Goal: Task Accomplishment & Management: Manage account settings

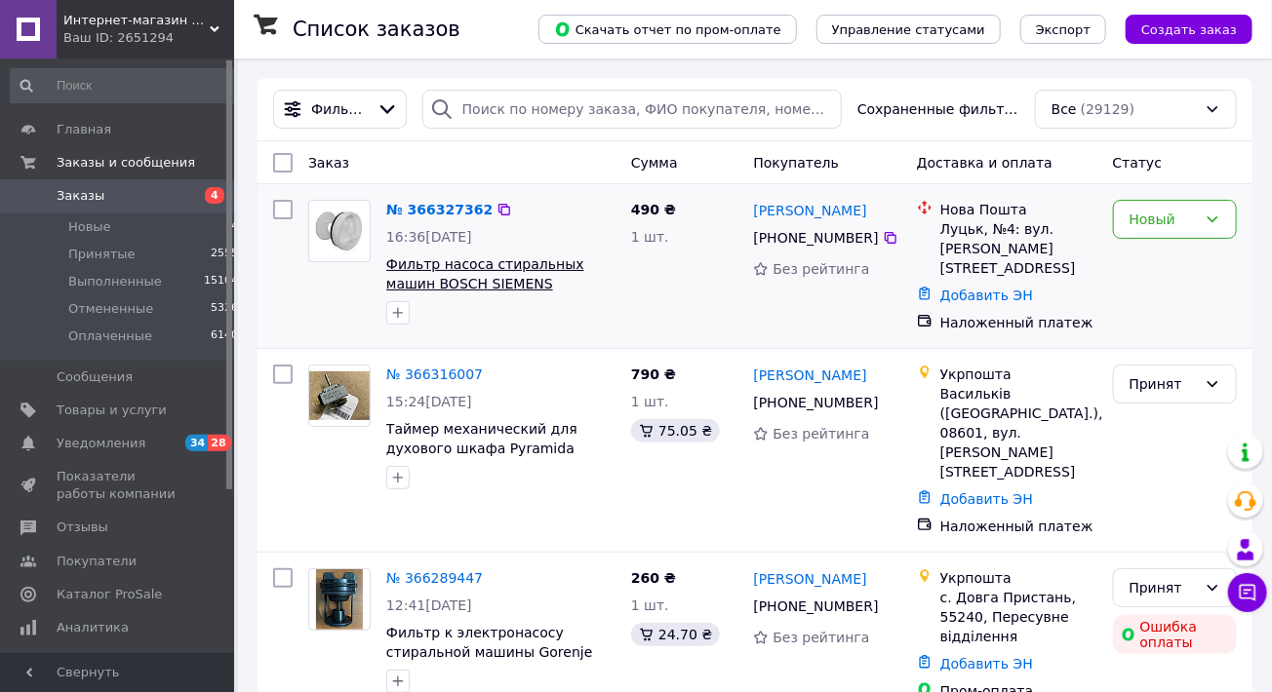
click at [449, 268] on span "Фильтр насоса стиральных машин BOSCH SIEMENS FIL002BO/143SI05 (163SI13)" at bounding box center [485, 283] width 198 height 55
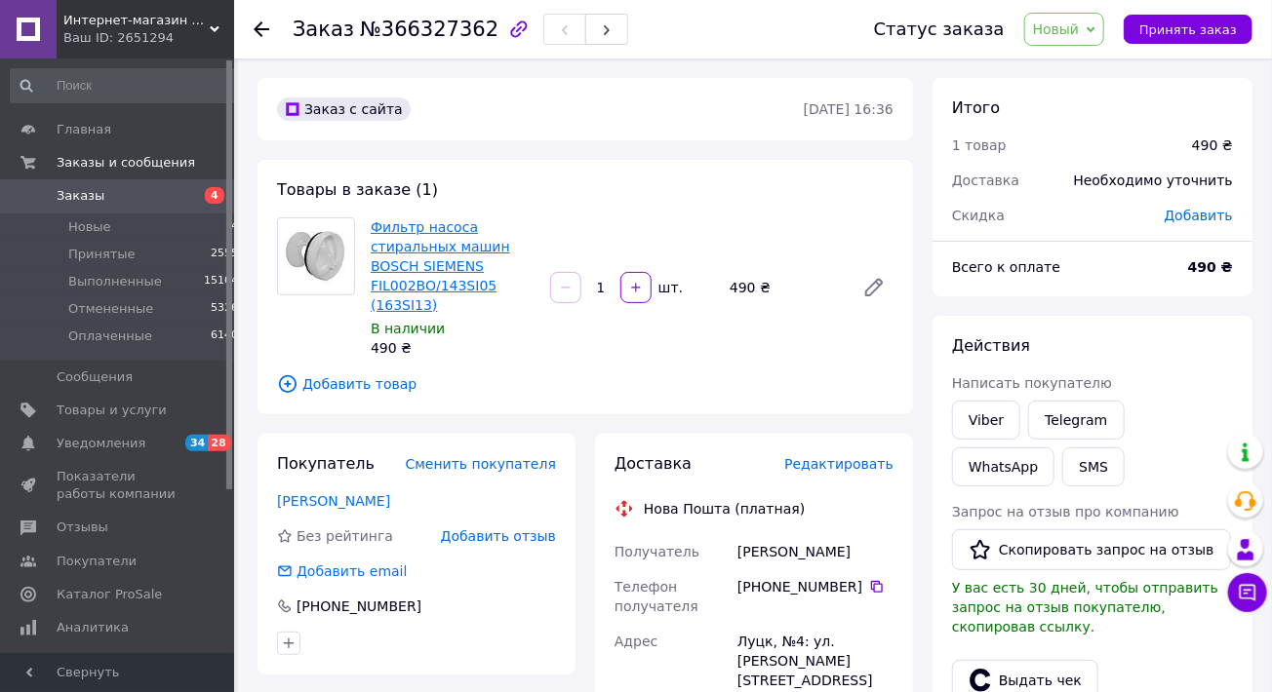
click at [424, 260] on link "Фильтр насоса стиральных машин BOSCH SIEMENS FIL002BO/143SI05 (163SI13)" at bounding box center [440, 266] width 139 height 94
click at [106, 403] on span "Товары и услуги" at bounding box center [112, 411] width 110 height 18
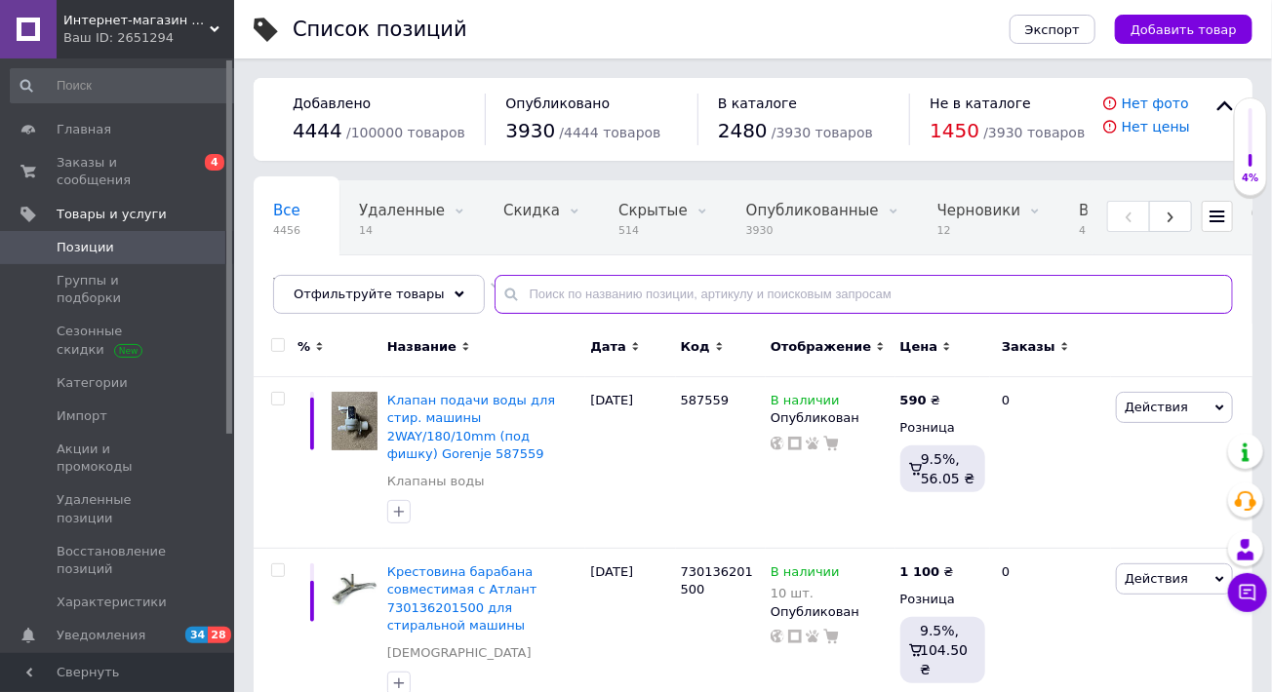
click at [571, 293] on input "text" at bounding box center [863, 294] width 738 height 39
paste input "601996"
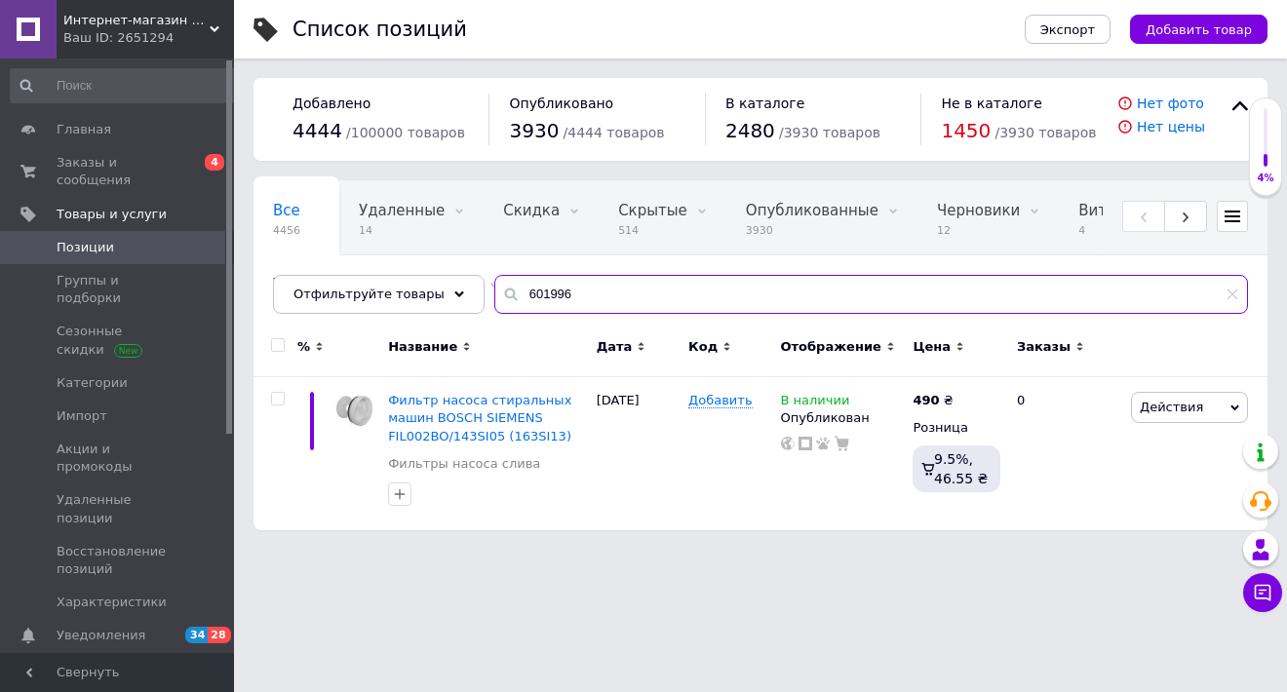
type input "601996"
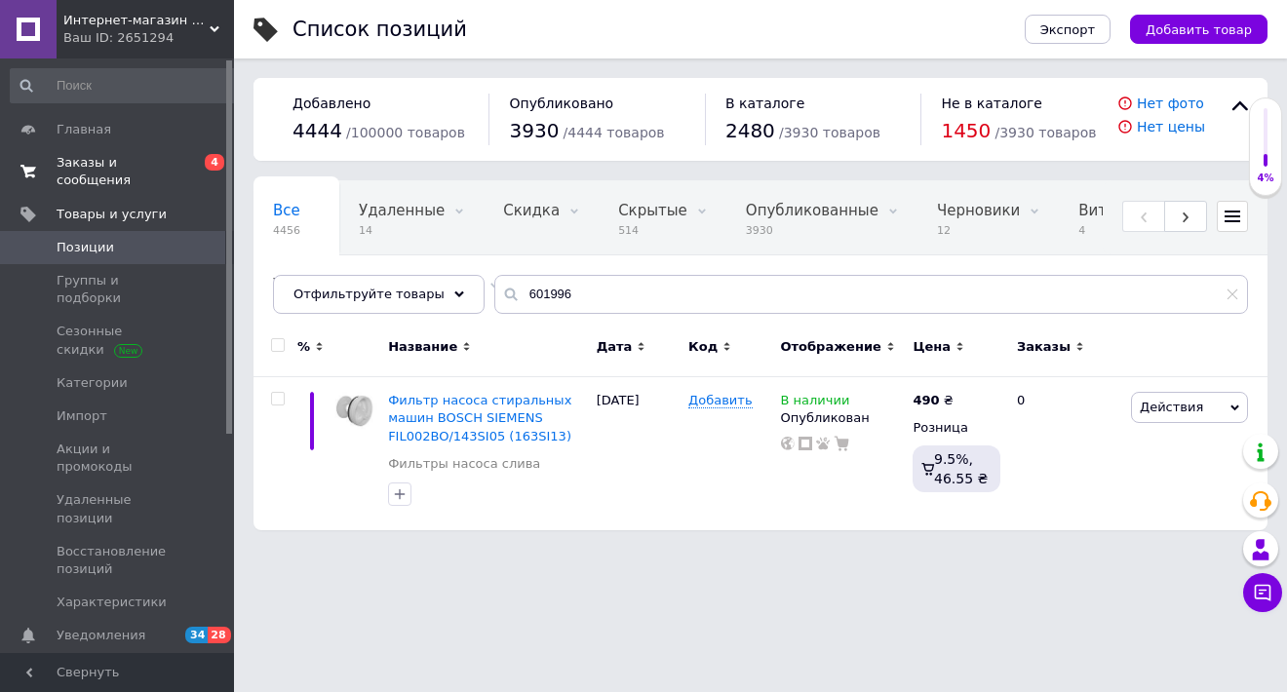
click at [104, 158] on span "Заказы и сообщения" at bounding box center [119, 171] width 124 height 35
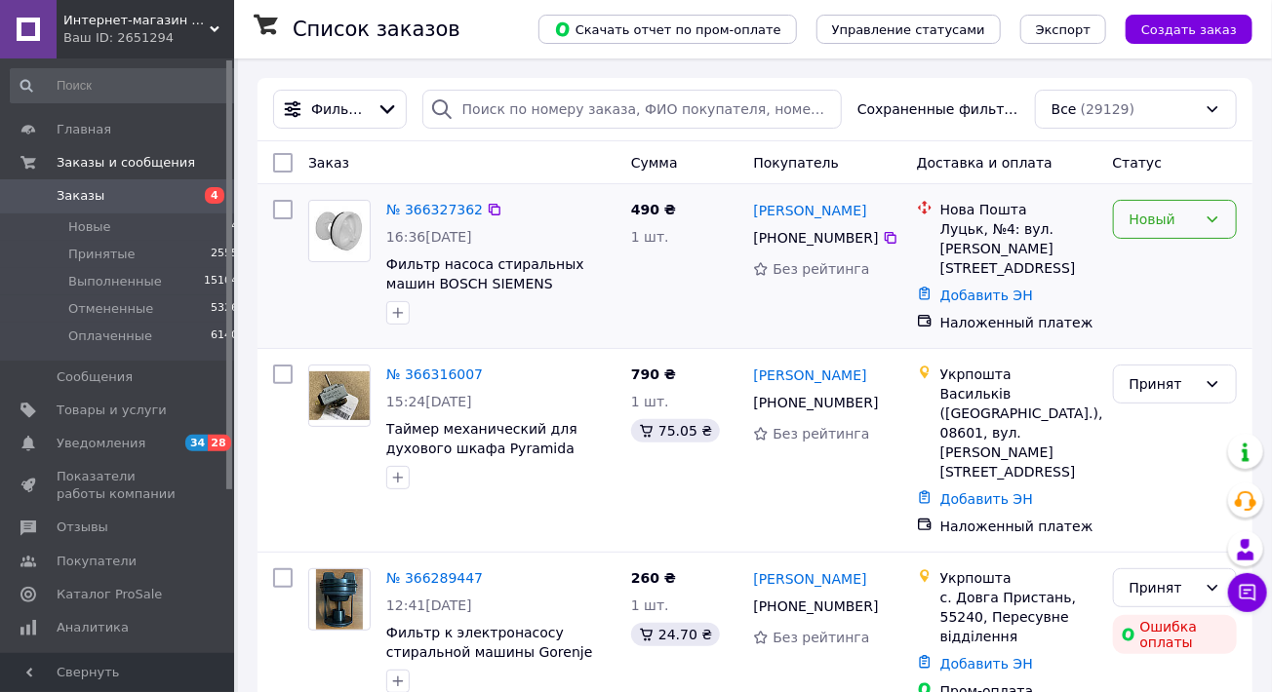
click at [1225, 222] on div "Новый" at bounding box center [1175, 219] width 124 height 39
click at [1185, 253] on li "Принят" at bounding box center [1175, 262] width 122 height 35
click at [495, 263] on span "Фильтр насоса стиральных машин BOSCH SIEMENS FIL002BO/143SI05 (163SI13)" at bounding box center [485, 283] width 198 height 55
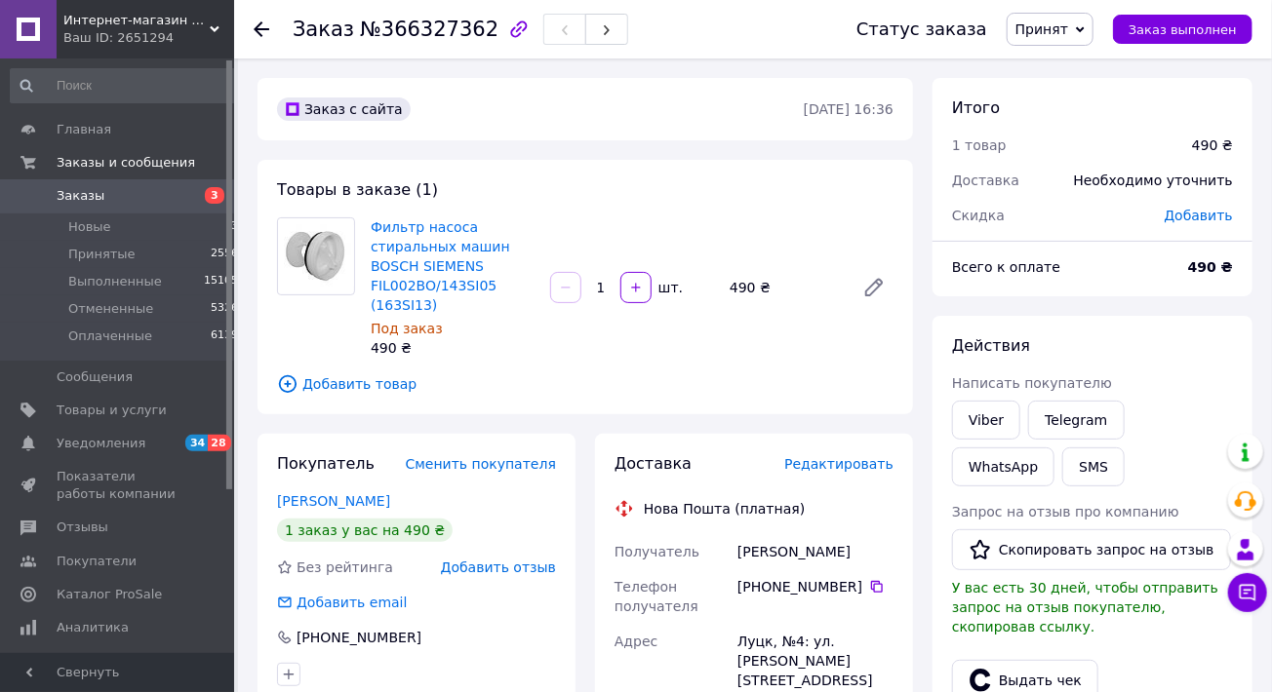
click at [134, 194] on span "Заказы" at bounding box center [119, 196] width 124 height 18
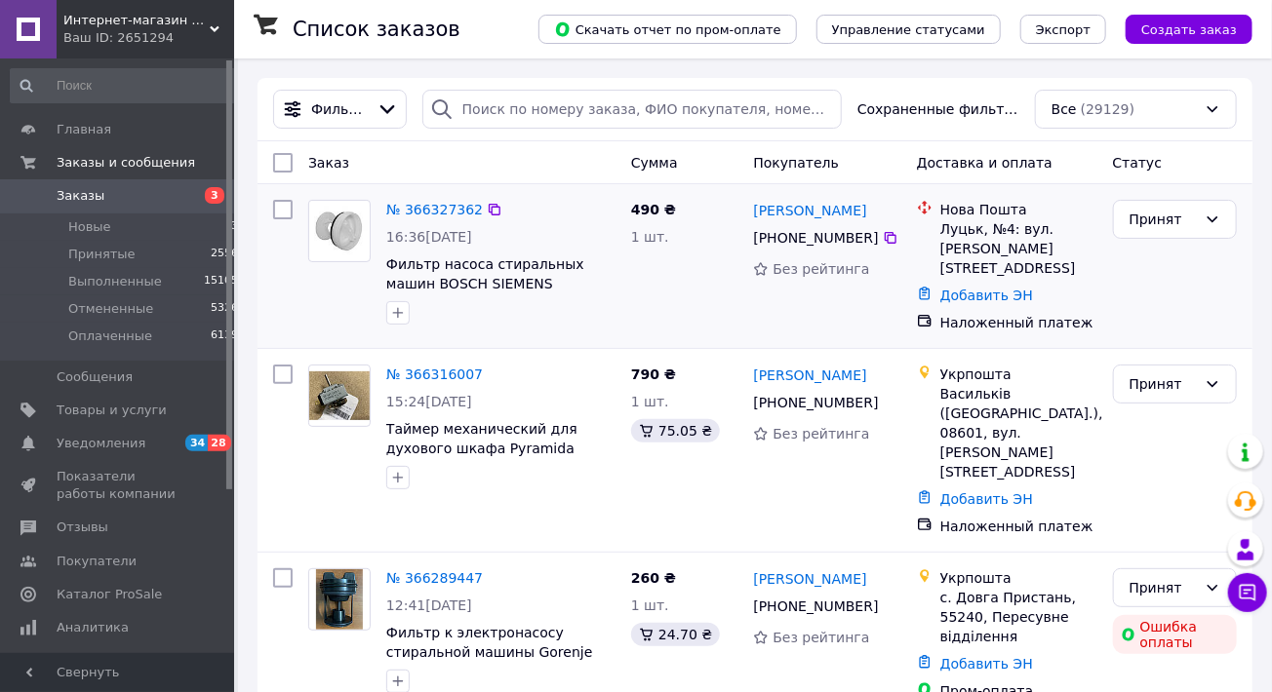
drag, startPoint x: 875, startPoint y: 210, endPoint x: 748, endPoint y: 212, distance: 126.8
click at [748, 212] on div "Тарас Майструк +380 95 304 53 42 Без рейтинга" at bounding box center [826, 266] width 163 height 148
copy link "[PERSON_NAME]"
click at [136, 407] on span "Товары и услуги" at bounding box center [112, 411] width 110 height 18
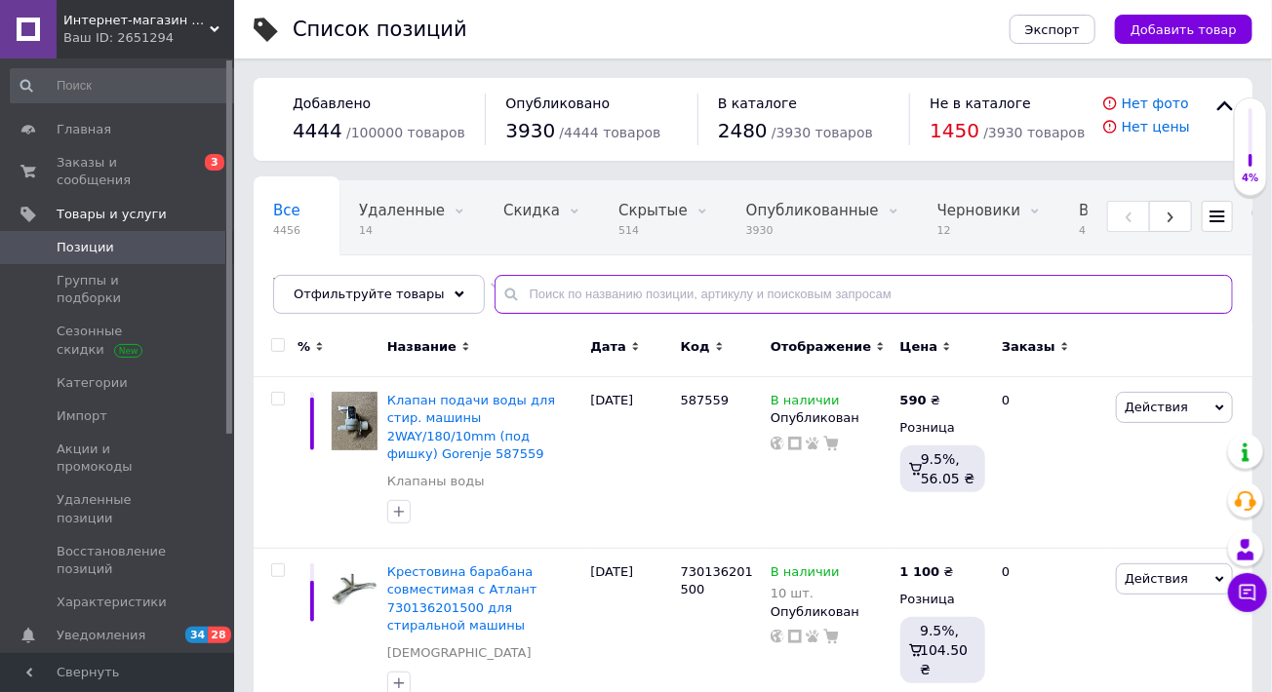
click at [564, 294] on input "text" at bounding box center [863, 294] width 738 height 39
paste input "145905"
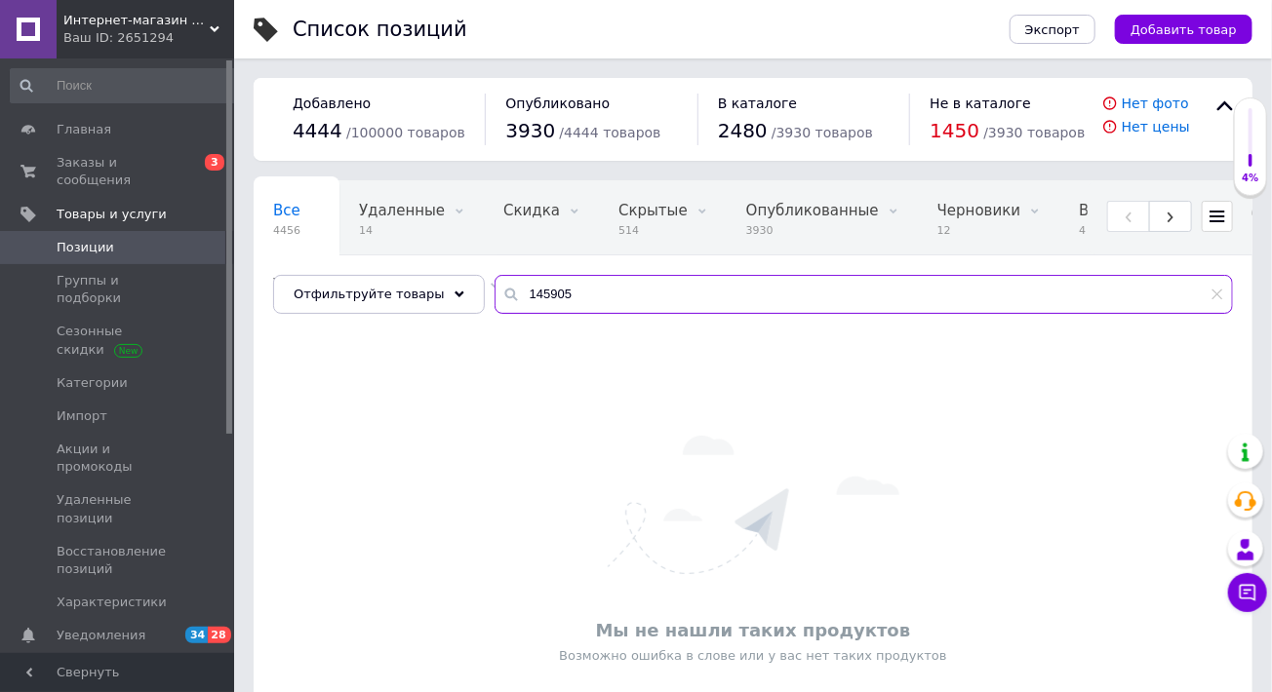
click at [598, 307] on input "145905" at bounding box center [863, 294] width 738 height 39
click at [597, 307] on input "145905" at bounding box center [863, 294] width 738 height 39
paste input "Фільтр насоса пральних машин BOSCH SIEMENS FIL002BO/143SI05 (163SI13)"
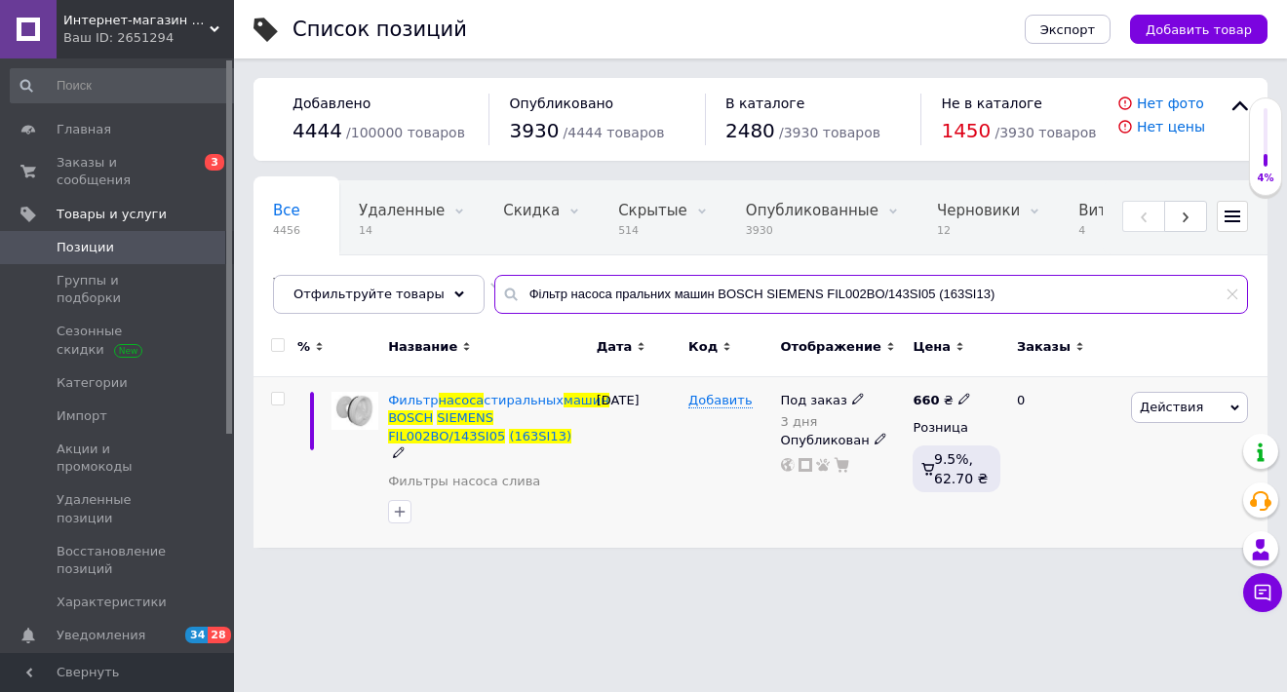
type input "Фільтр насоса пральних машин BOSCH SIEMENS FIL002BO/143SI05 (163SI13)"
click at [852, 398] on icon at bounding box center [858, 399] width 12 height 12
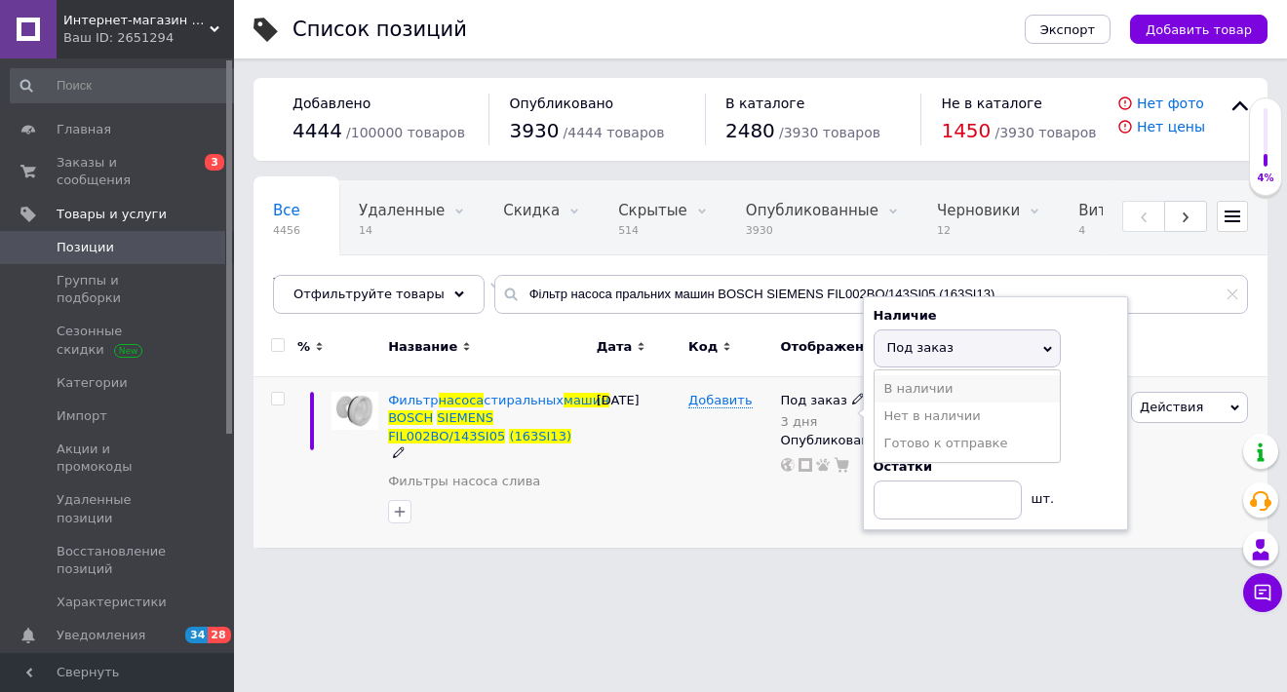
click at [906, 381] on li "В наличии" at bounding box center [967, 388] width 185 height 27
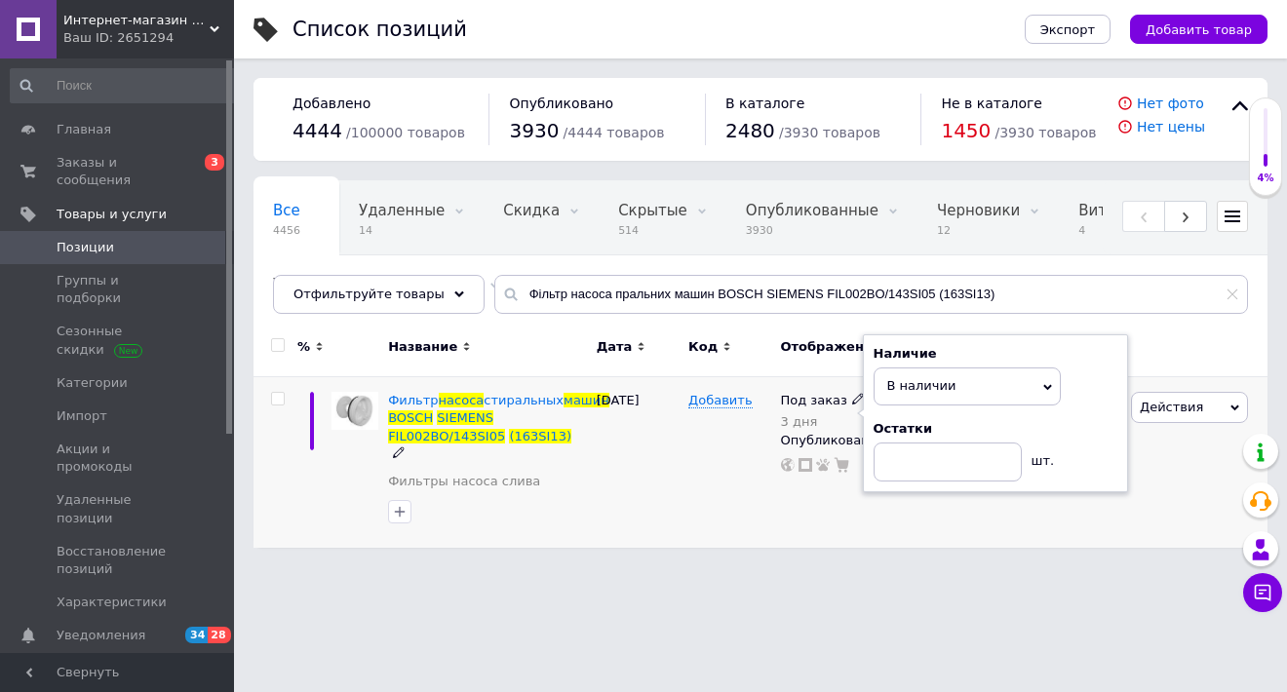
click at [1067, 429] on div "Остатки" at bounding box center [996, 429] width 244 height 18
click at [1045, 517] on div "0" at bounding box center [1065, 462] width 121 height 171
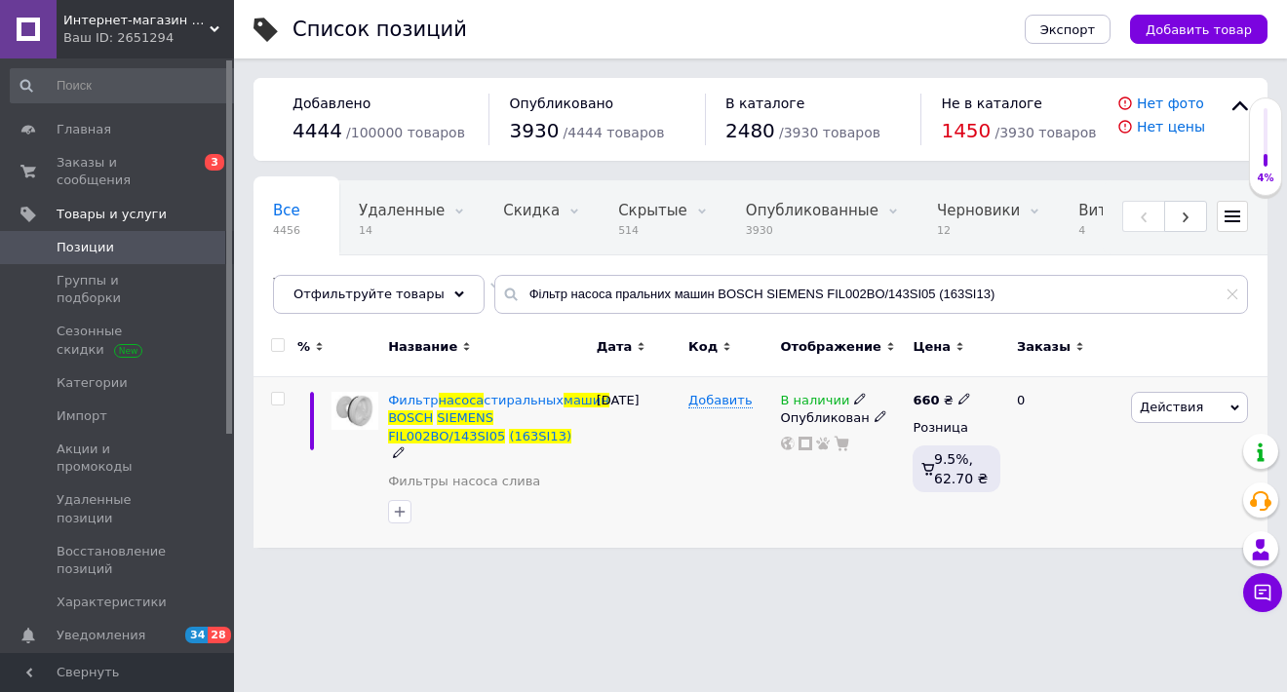
click at [959, 398] on icon at bounding box center [965, 399] width 12 height 12
click at [1011, 382] on input "660" at bounding box center [1054, 378] width 148 height 39
type input "165"
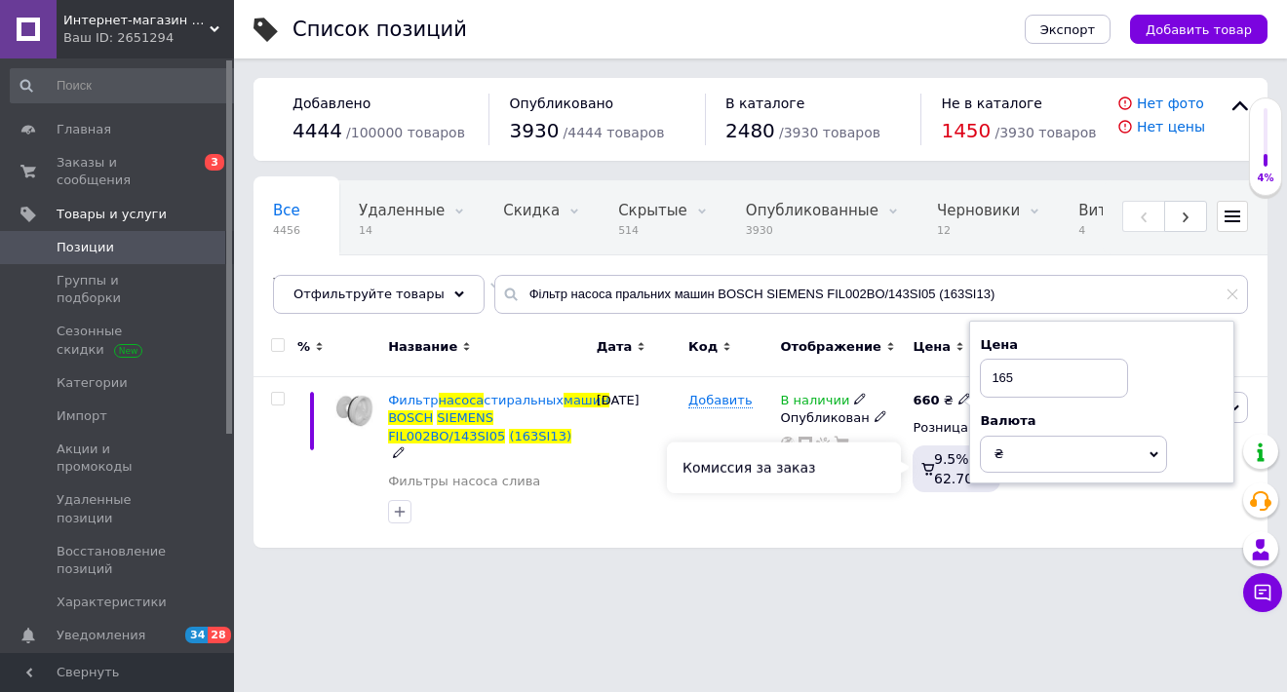
click at [898, 481] on div "Комиссия за заказ" at bounding box center [784, 468] width 234 height 51
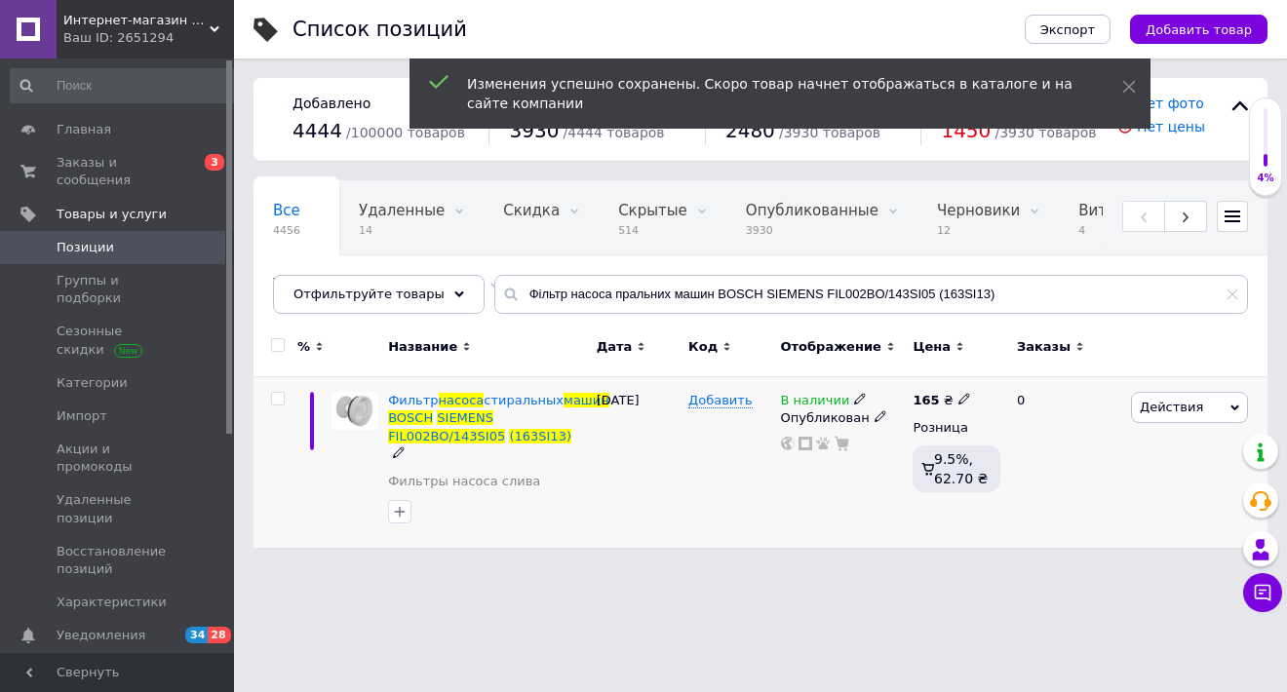
click at [1235, 398] on span "Действия" at bounding box center [1189, 407] width 117 height 31
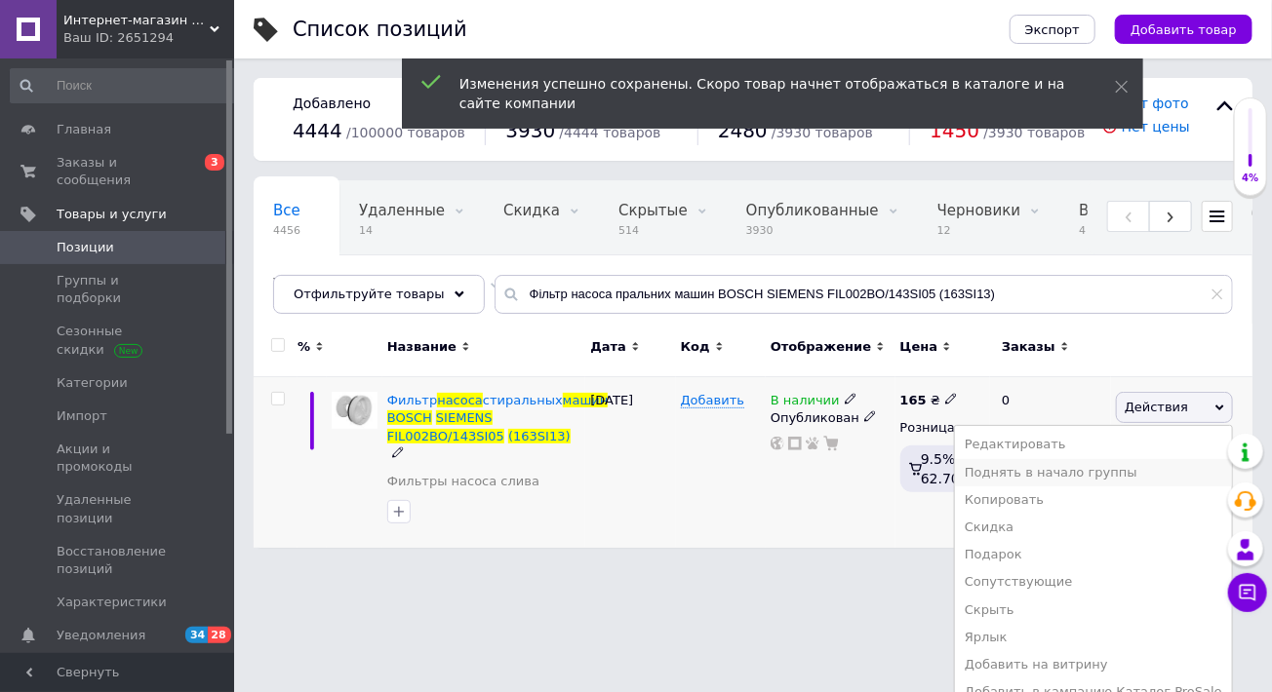
click at [1141, 463] on li "Поднять в начало группы" at bounding box center [1093, 472] width 277 height 27
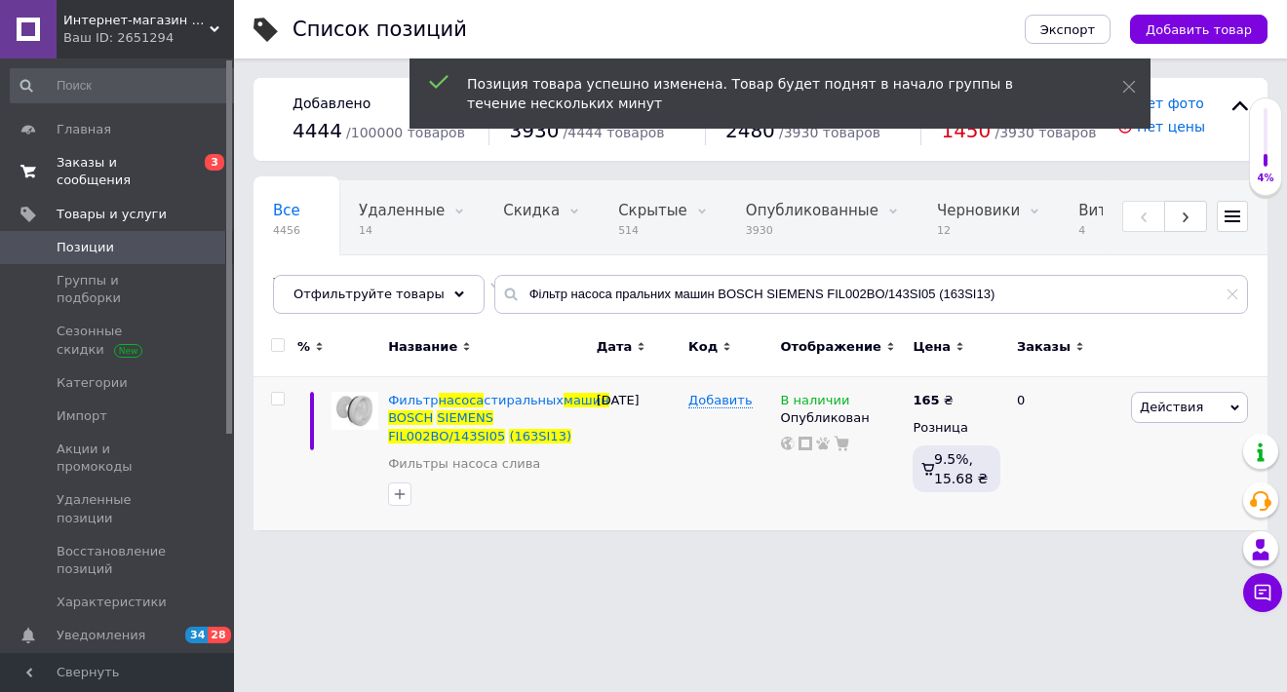
click at [148, 160] on span "Заказы и сообщения" at bounding box center [119, 171] width 124 height 35
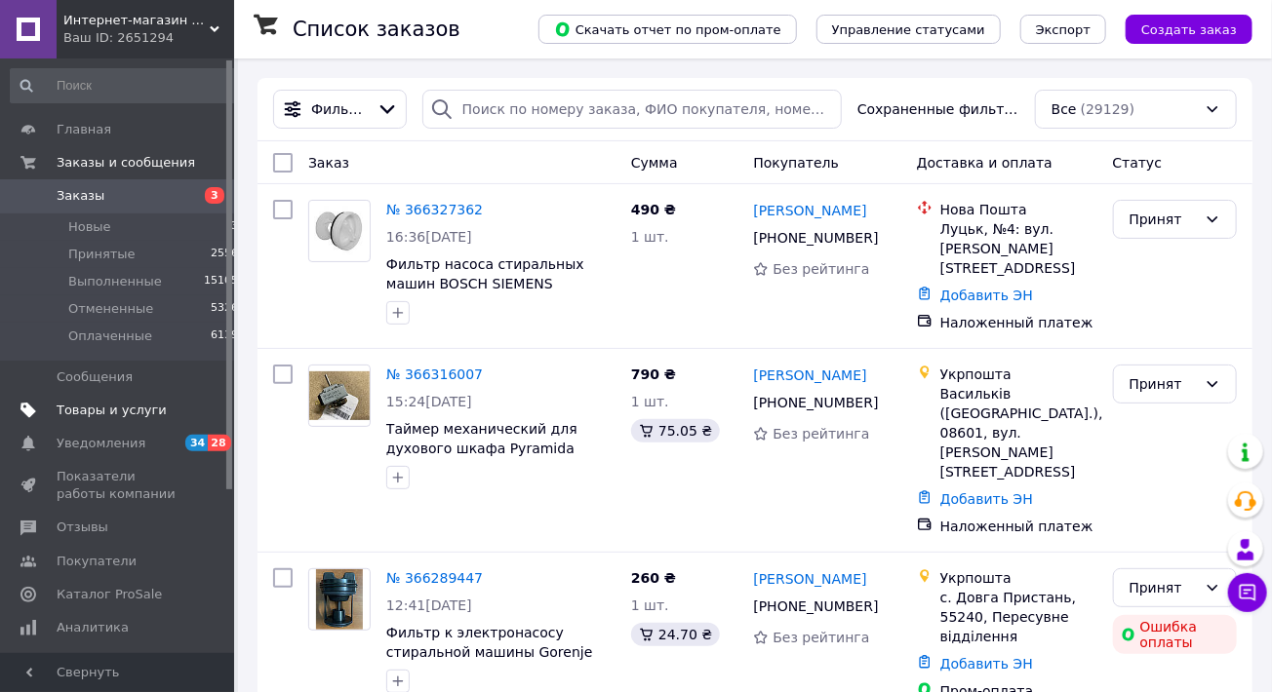
click at [128, 408] on span "Товары и услуги" at bounding box center [112, 411] width 110 height 18
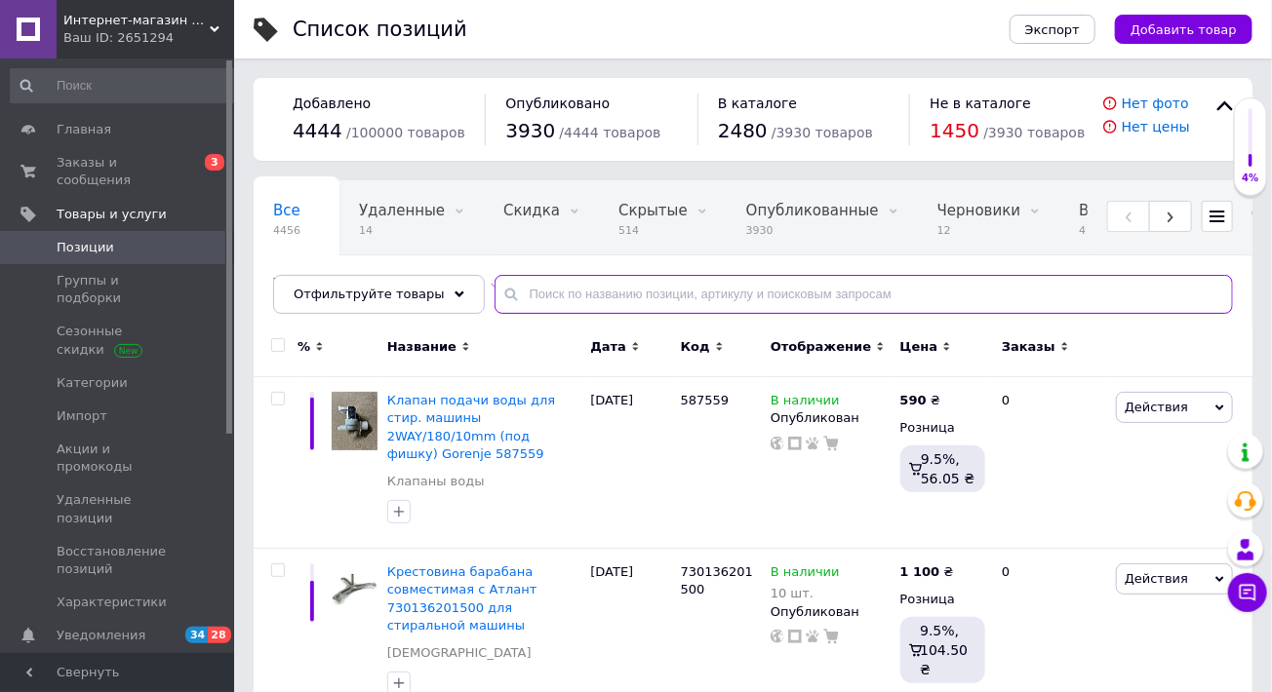
click at [726, 280] on input "text" at bounding box center [863, 294] width 738 height 39
paste input "Фільтр насоса пральних машин BOSCH SIEMENS FIL002BO/143SI05 (163SI13)"
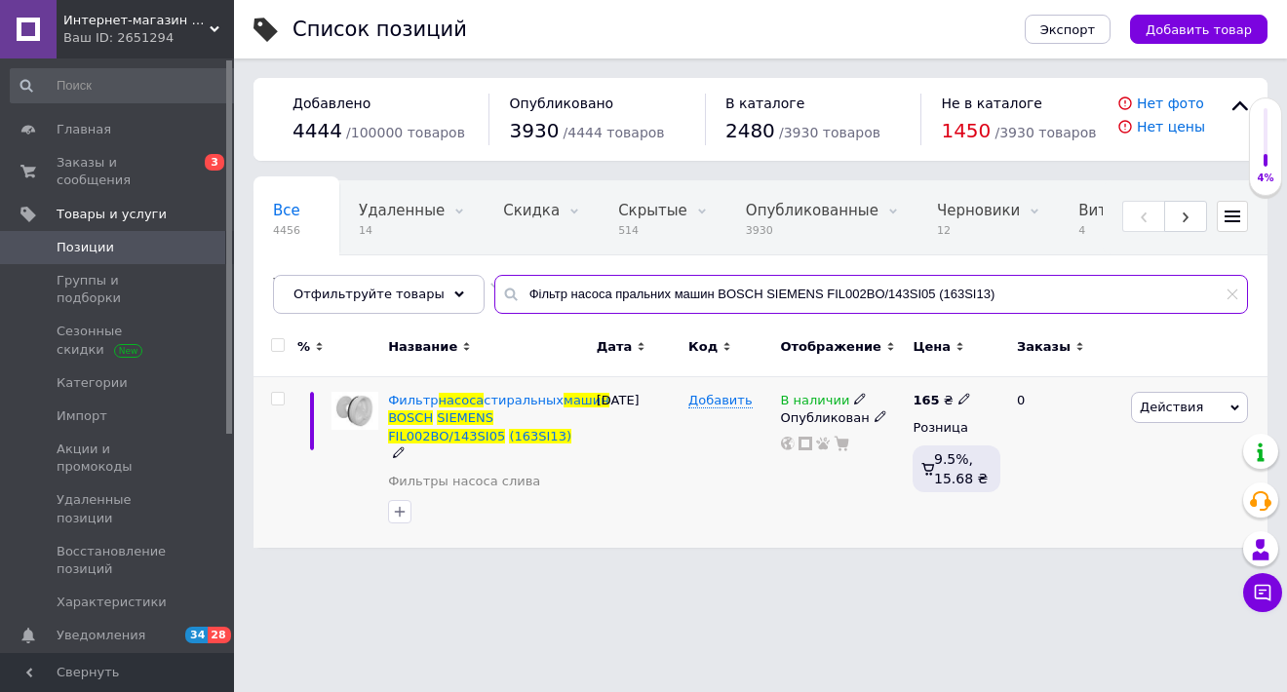
type input "Фільтр насоса пральних машин BOSCH SIEMENS FIL002BO/143SI05 (163SI13)"
click at [959, 399] on use at bounding box center [964, 399] width 11 height 11
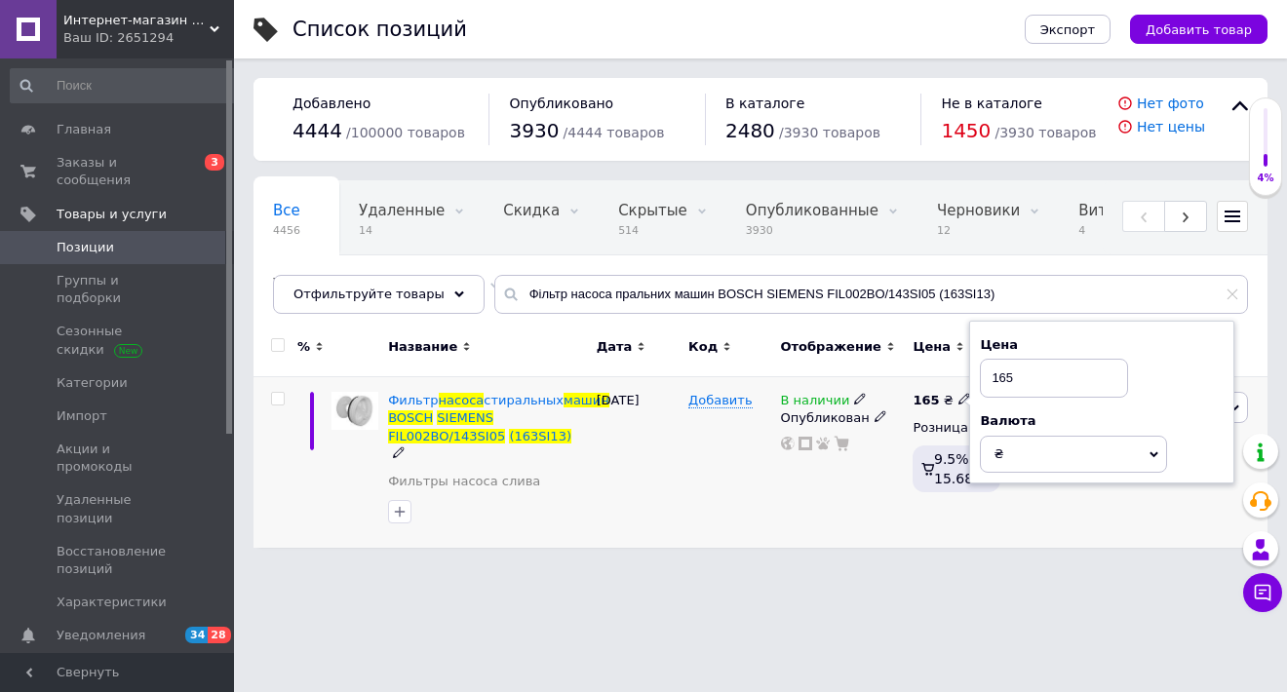
click at [1014, 378] on input "165" at bounding box center [1054, 378] width 148 height 39
type input "490"
click at [977, 513] on div "165 ₴ Цена 490 Валюта ₴ $ € CHF £ ¥ PLN ₸ MDL HUF KGS CN¥ TRY ₩ lei Розница 9.5…" at bounding box center [957, 462] width 98 height 171
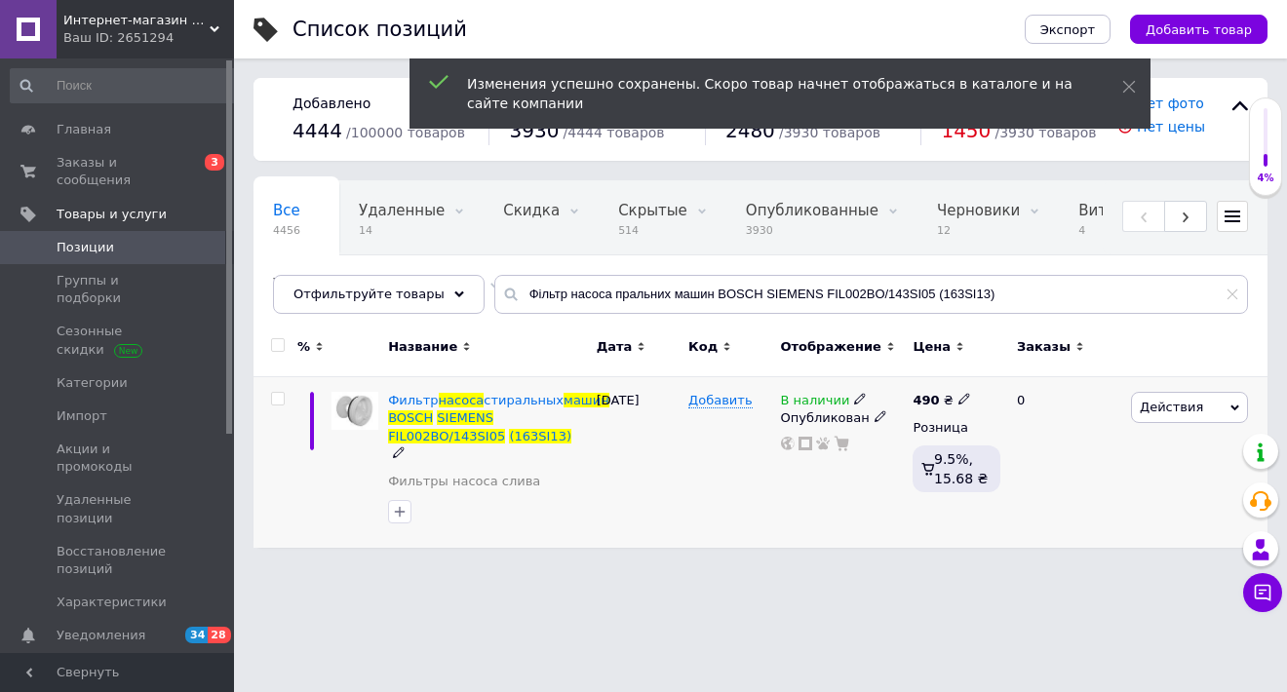
click at [857, 397] on use at bounding box center [859, 399] width 11 height 11
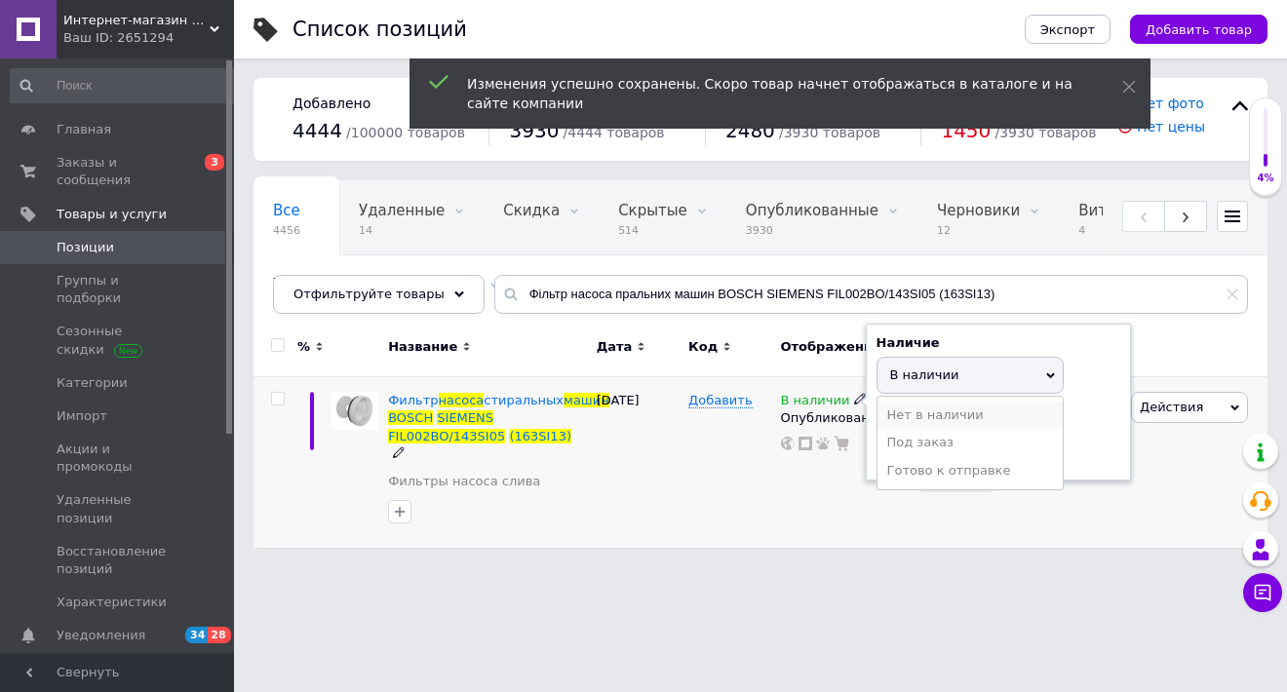
click at [913, 405] on li "Нет в наличии" at bounding box center [970, 415] width 185 height 27
click at [902, 481] on div "В наличии Наличие Нет в наличии В наличии Под заказ Готово к отправке Остатки ш…" at bounding box center [842, 462] width 133 height 171
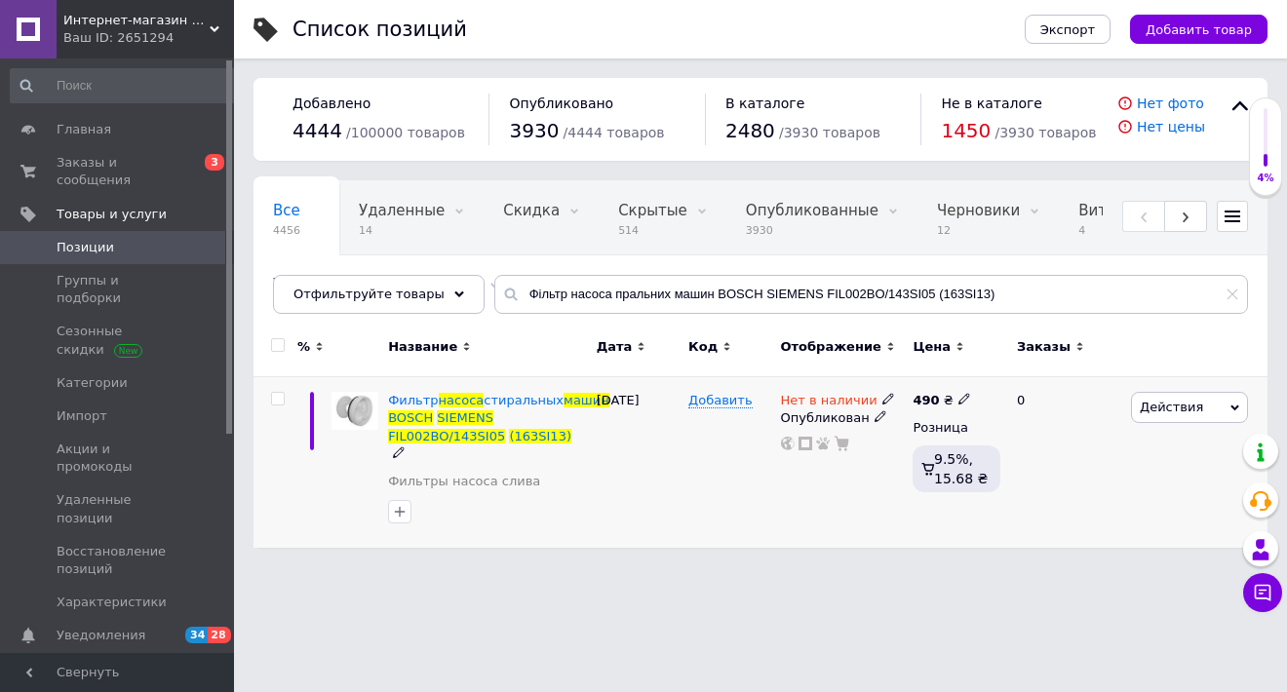
click at [906, 504] on div "Нет в наличии Опубликован" at bounding box center [842, 462] width 133 height 171
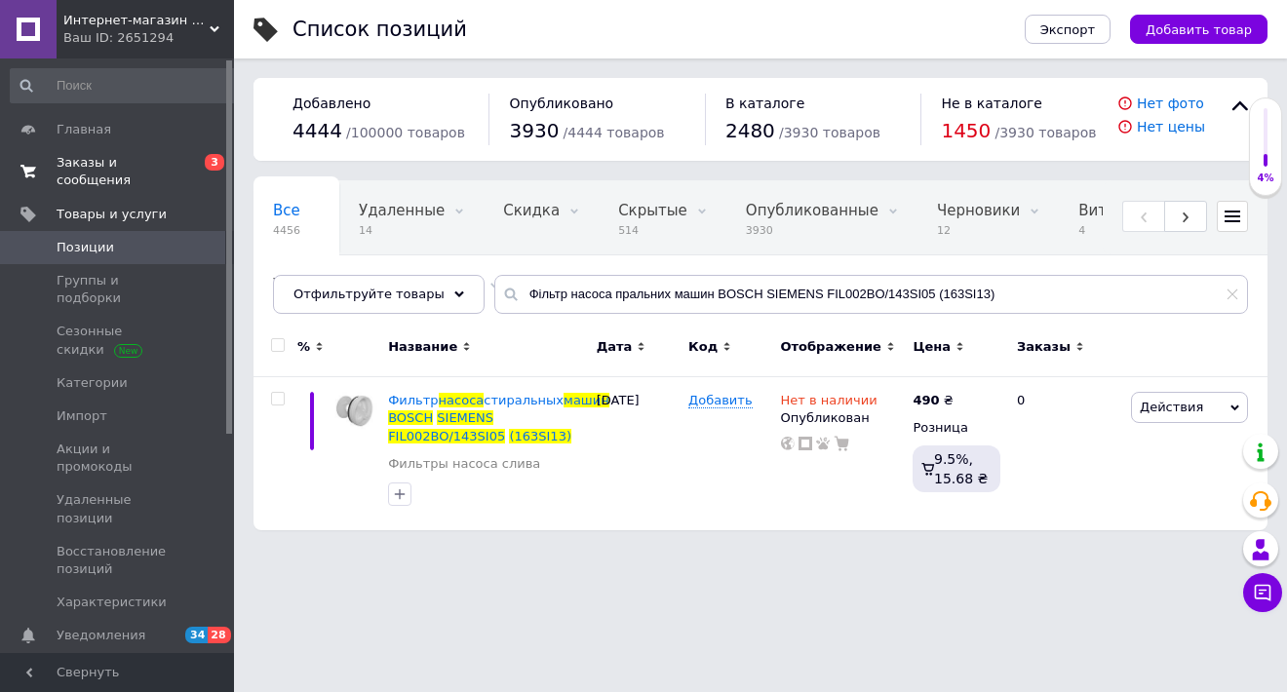
click at [150, 164] on span "Заказы и сообщения" at bounding box center [119, 171] width 124 height 35
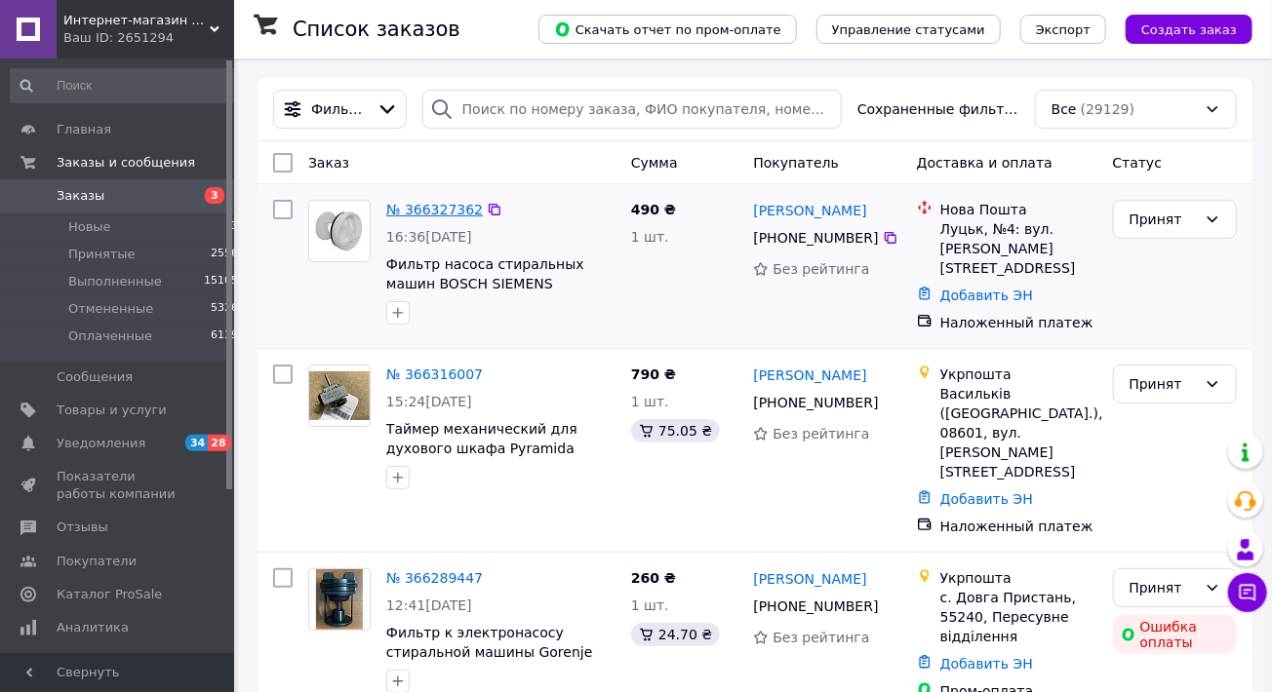
click at [433, 205] on link "№ 366327362" at bounding box center [434, 210] width 97 height 16
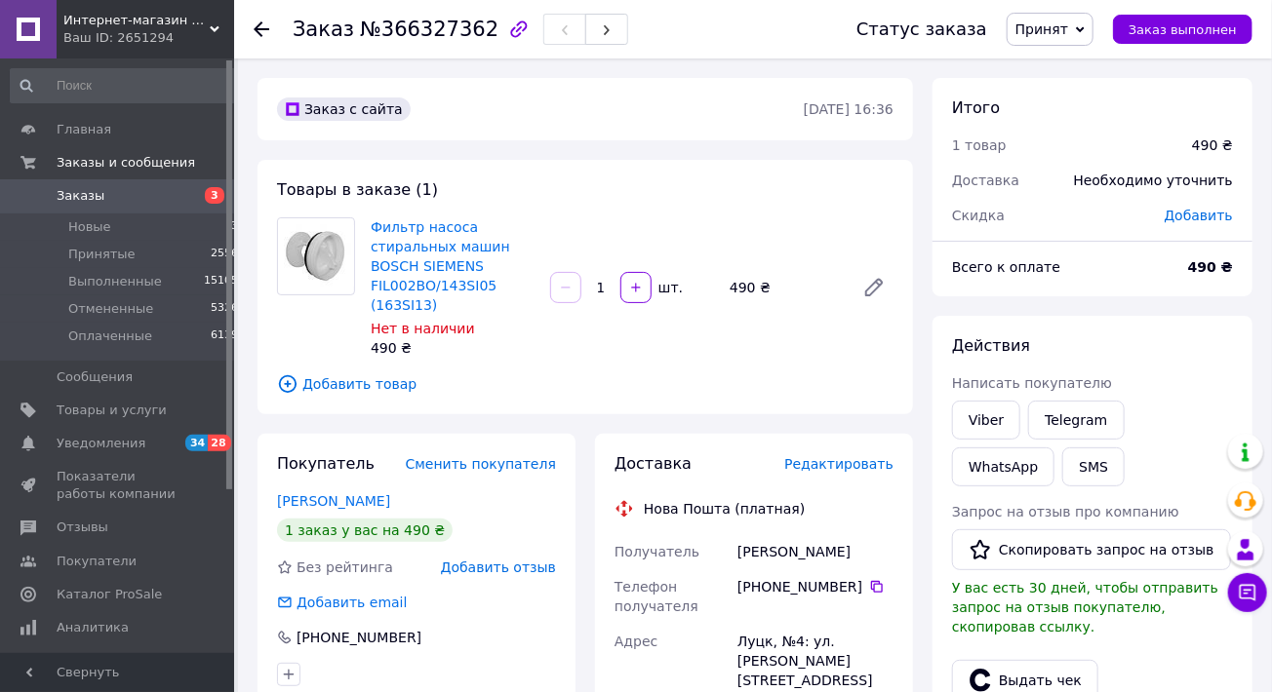
click at [106, 183] on link "Заказы 3" at bounding box center [125, 195] width 250 height 33
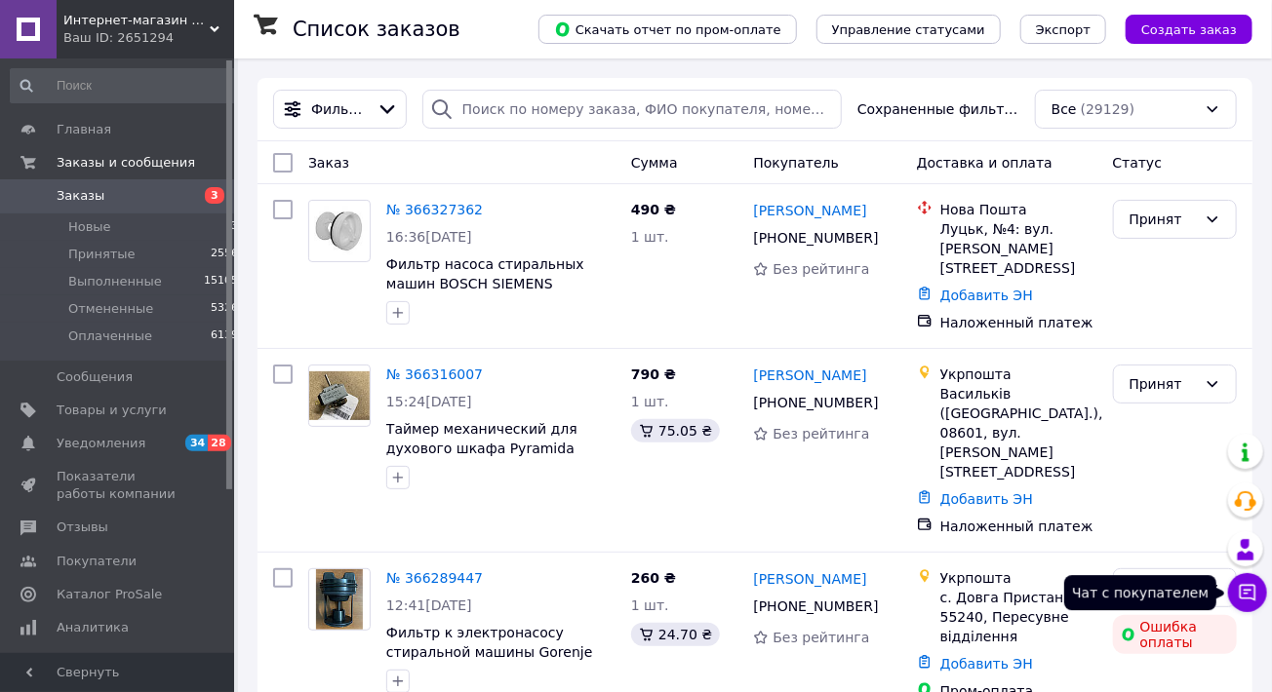
click at [1248, 590] on icon at bounding box center [1247, 593] width 20 height 20
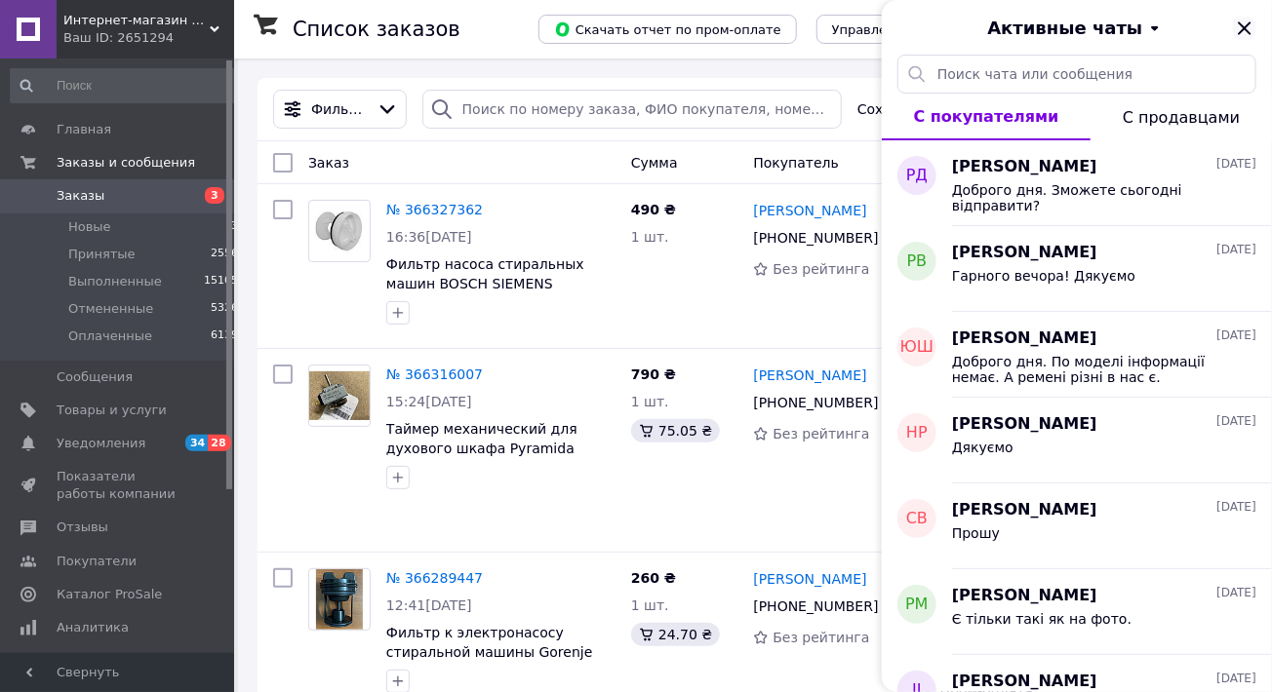
click at [1244, 27] on icon "Закрыть" at bounding box center [1243, 27] width 13 height 13
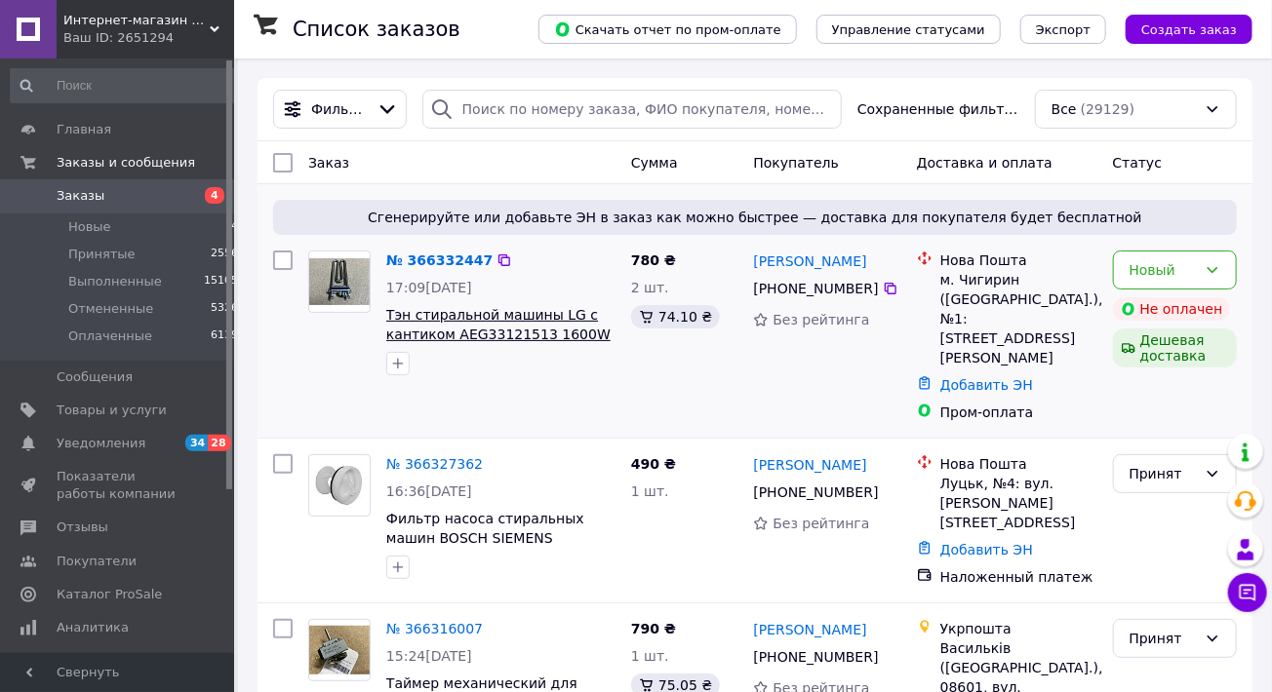
click at [518, 327] on span "Тэн стиральной машины LG с кантиком AEG33121513 1600W 175 мм Original" at bounding box center [498, 334] width 224 height 55
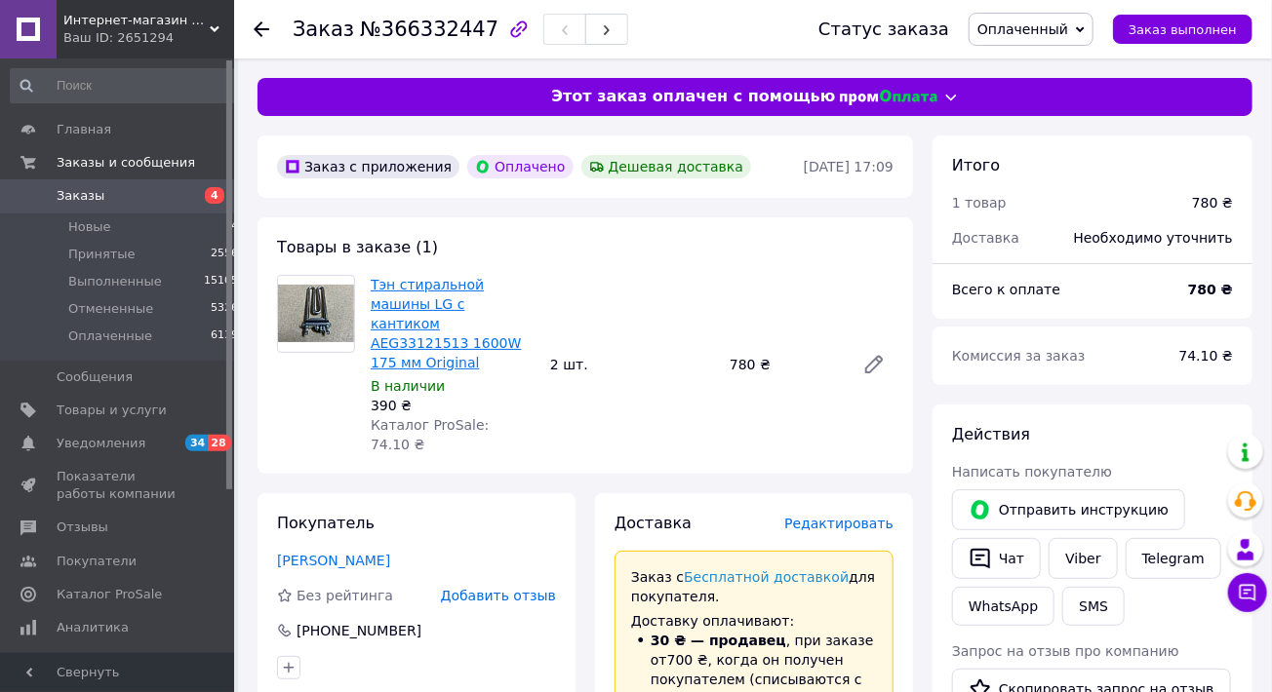
click at [454, 317] on link "Тэн стиральной машины LG с кантиком AEG33121513 1600W 175 мм Original" at bounding box center [446, 324] width 150 height 94
click at [144, 160] on span "Заказы и сообщения" at bounding box center [126, 163] width 138 height 18
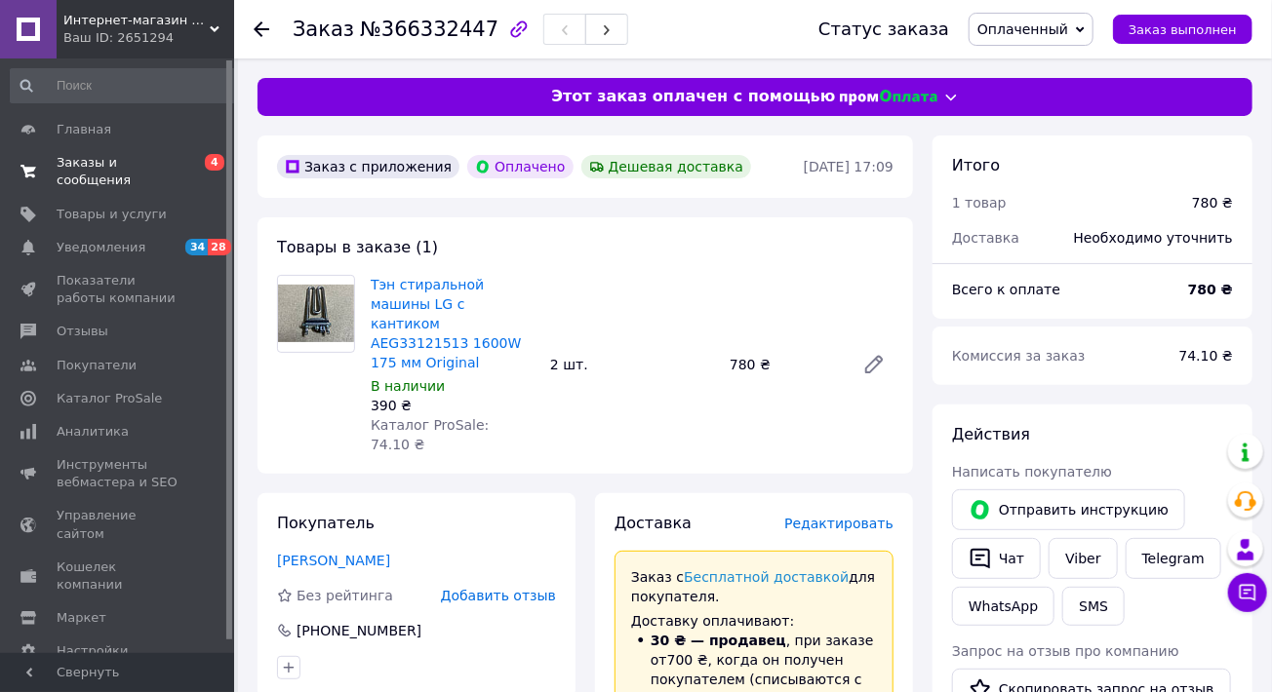
click at [122, 160] on span "Заказы и сообщения" at bounding box center [119, 171] width 124 height 35
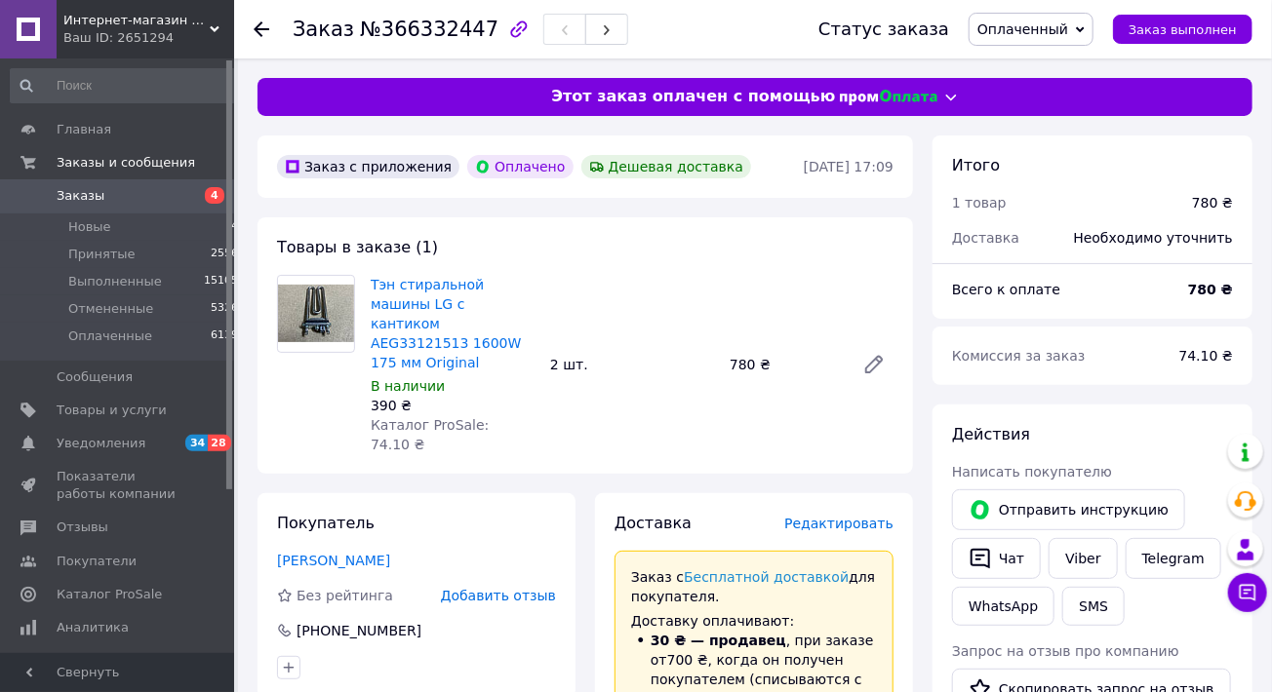
click at [113, 205] on span "Заказы" at bounding box center [119, 196] width 124 height 18
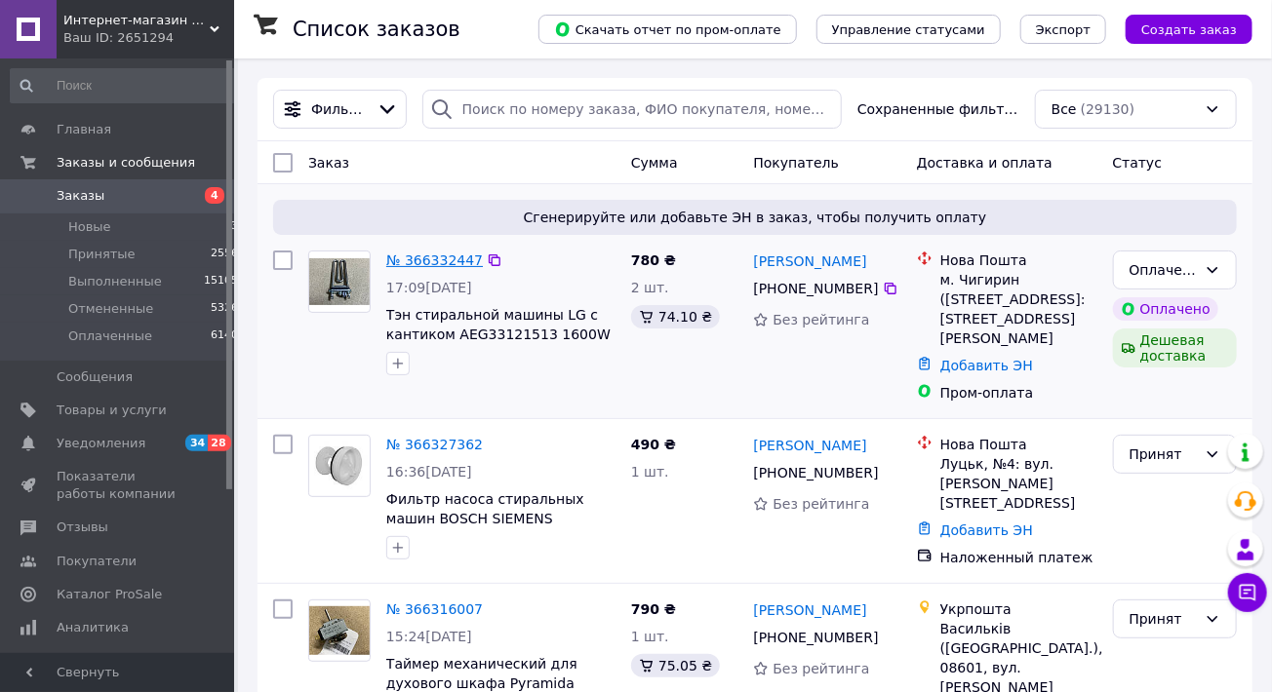
click at [441, 253] on link "№ 366332447" at bounding box center [434, 261] width 97 height 16
click at [446, 263] on link "№ 366332447" at bounding box center [434, 261] width 97 height 16
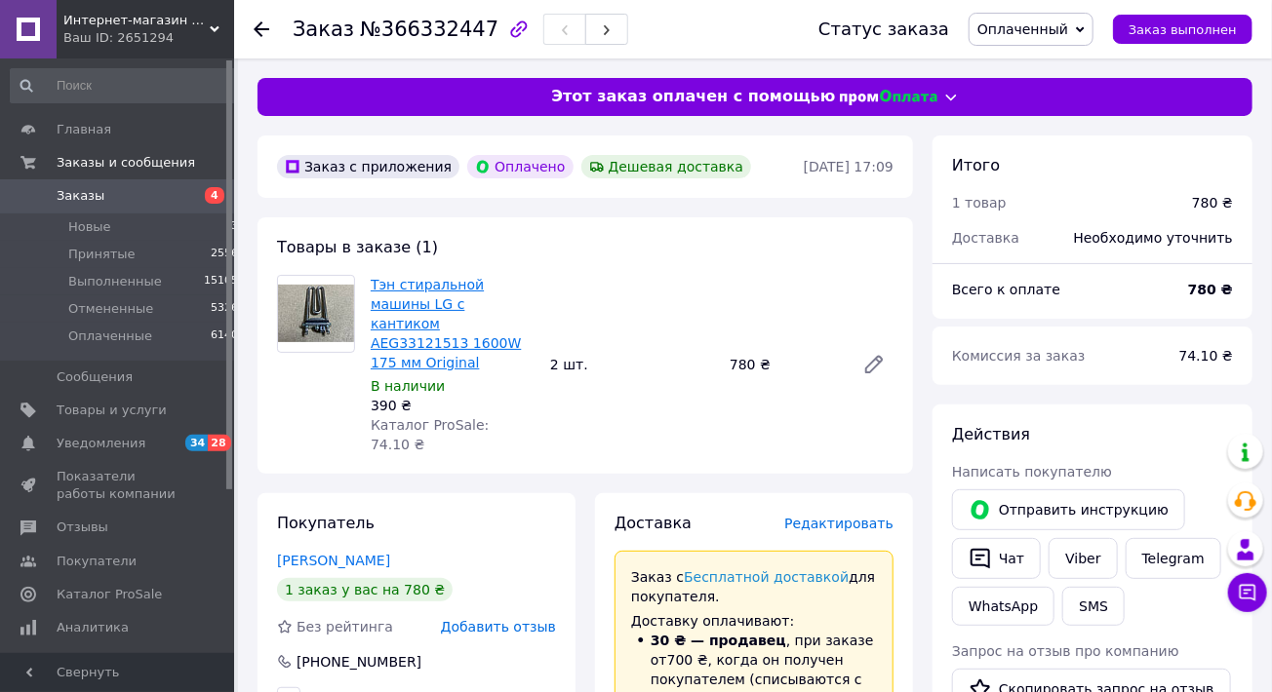
click at [449, 292] on link "Тэн стиральной машины LG с кантиком AEG33121513 1600W 175 мм Original" at bounding box center [446, 324] width 150 height 94
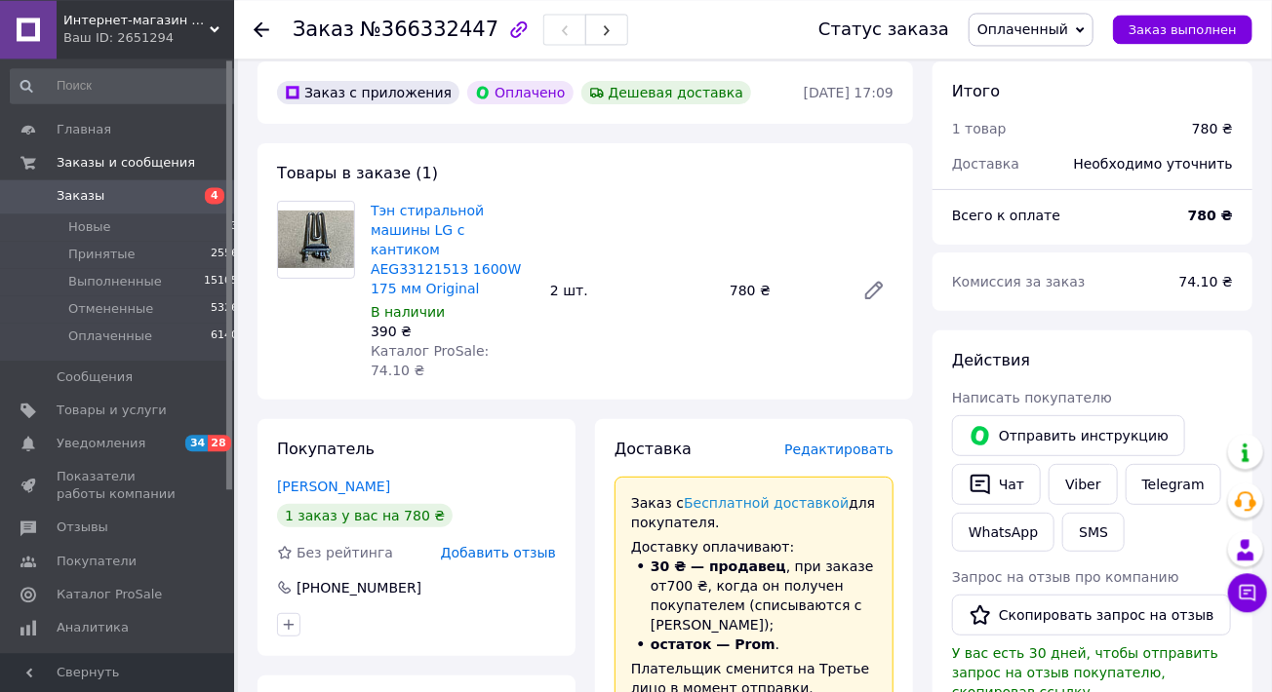
scroll to position [107, 0]
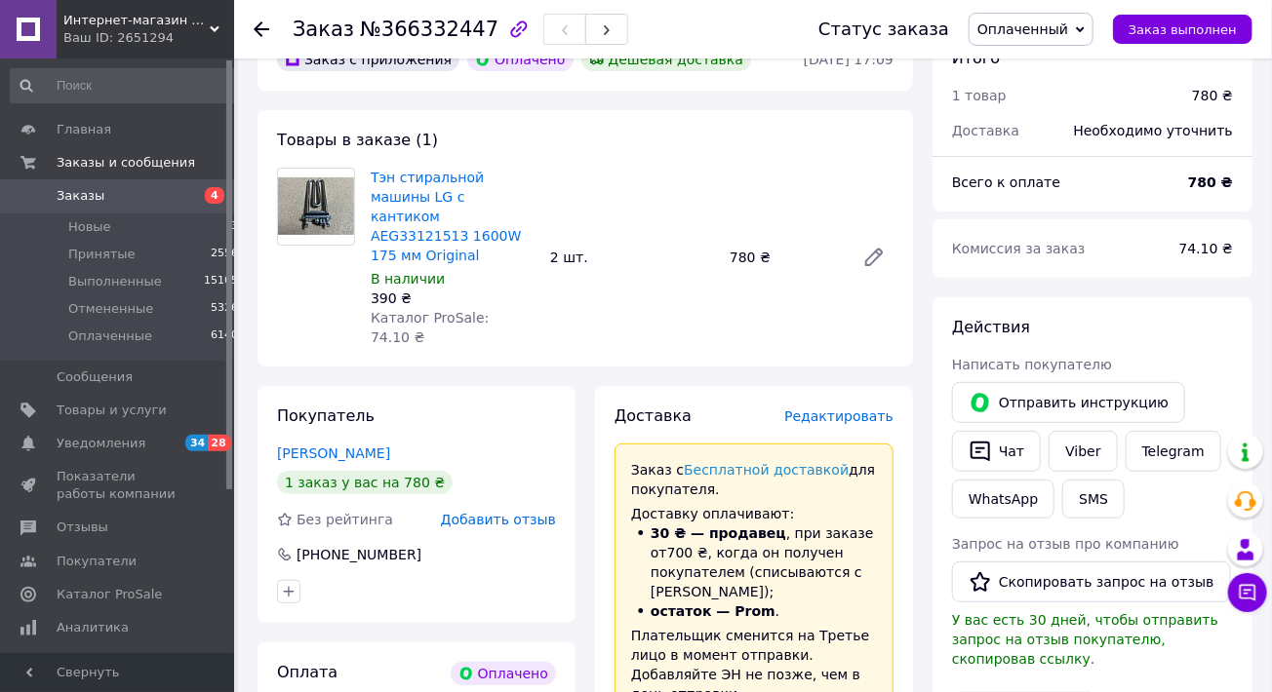
click at [124, 187] on link "Заказы 4" at bounding box center [125, 195] width 250 height 33
